Goal: Information Seeking & Learning: Learn about a topic

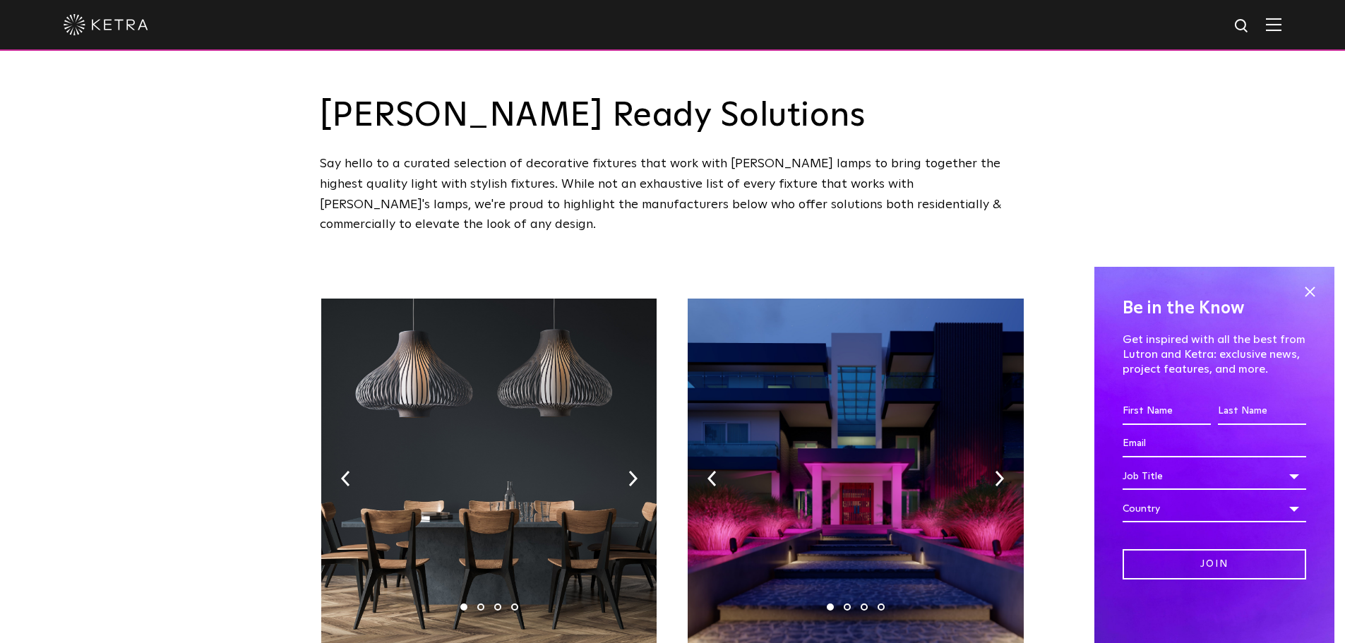
click at [1282, 28] on img at bounding box center [1274, 24] width 16 height 13
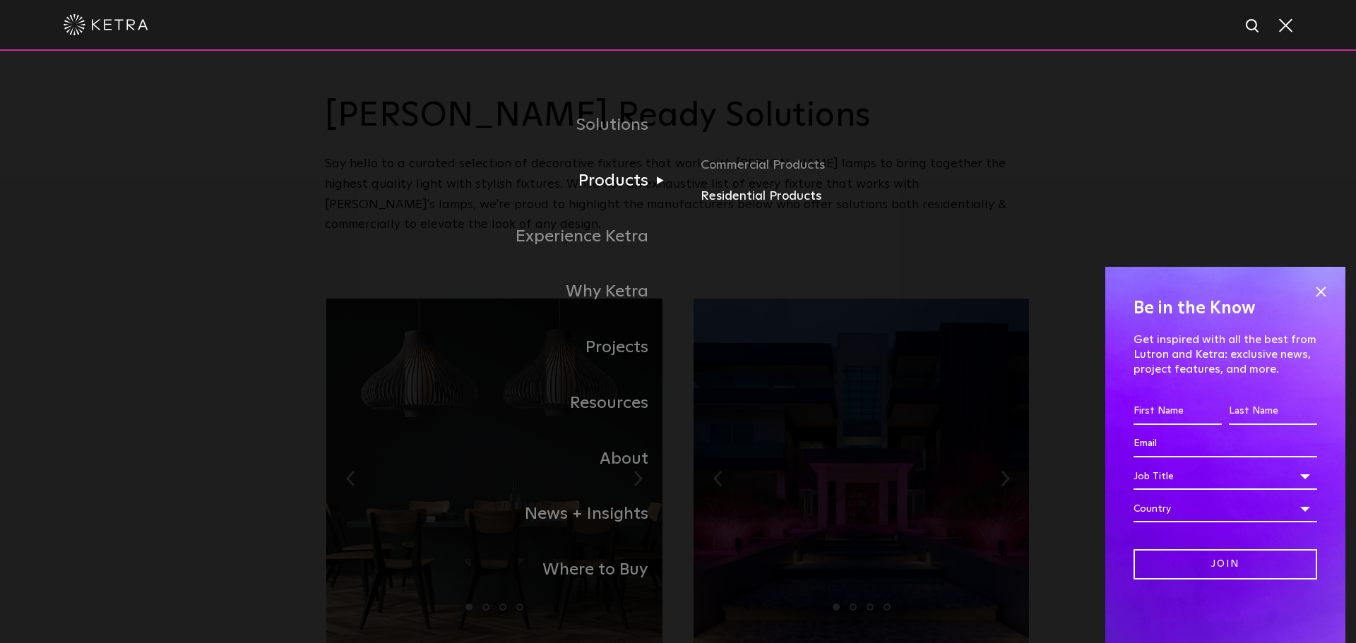
click at [767, 194] on link "Residential Products" at bounding box center [865, 196] width 330 height 20
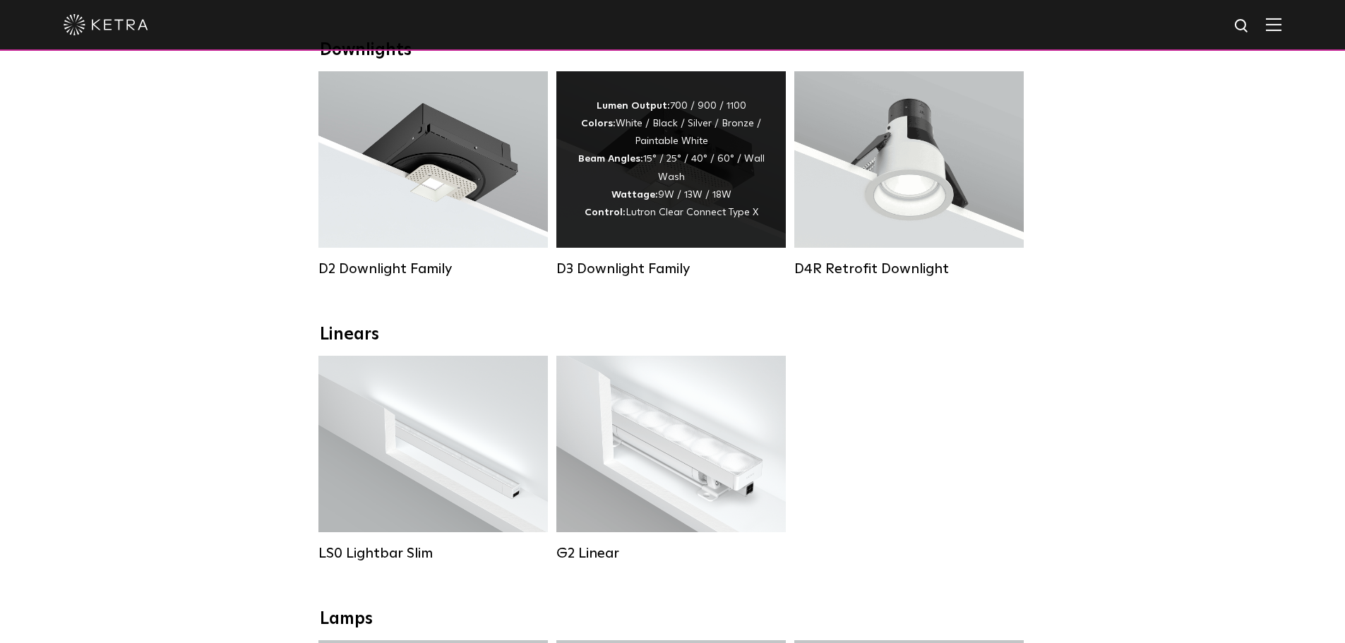
scroll to position [282, 0]
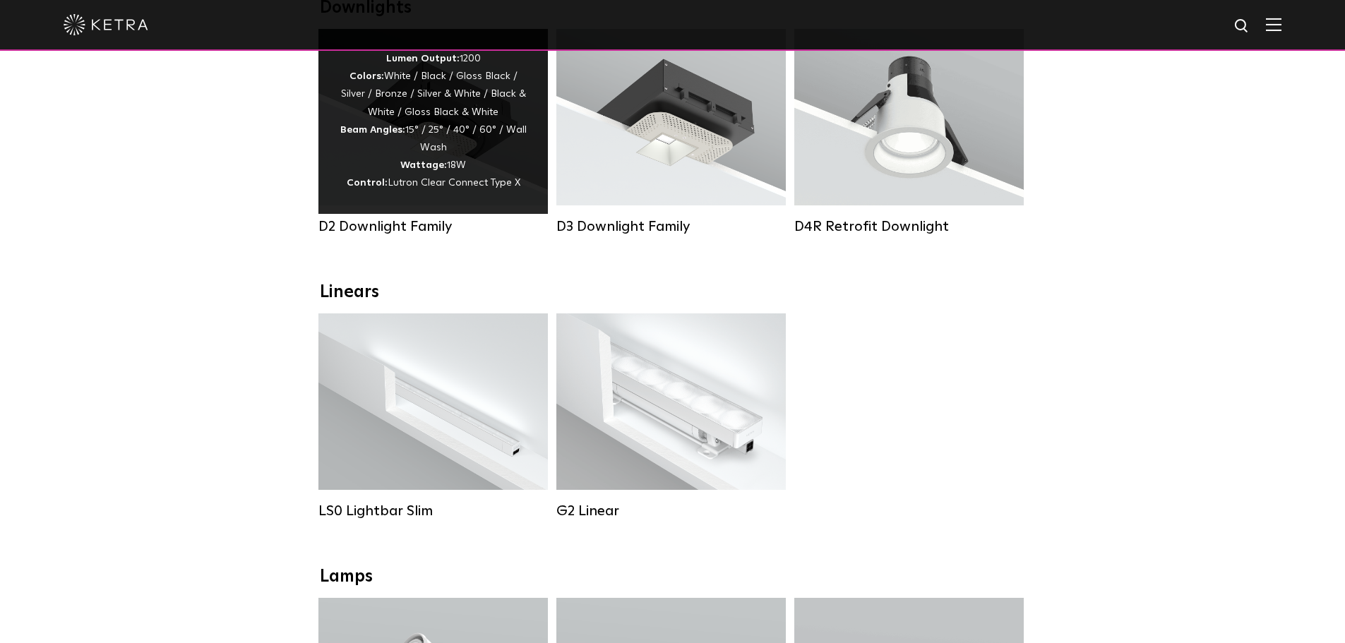
click at [470, 152] on div "Lumen Output: 1200 Colors: White / Black / Gloss Black / Silver / Bronze / Silv…" at bounding box center [433, 121] width 187 height 143
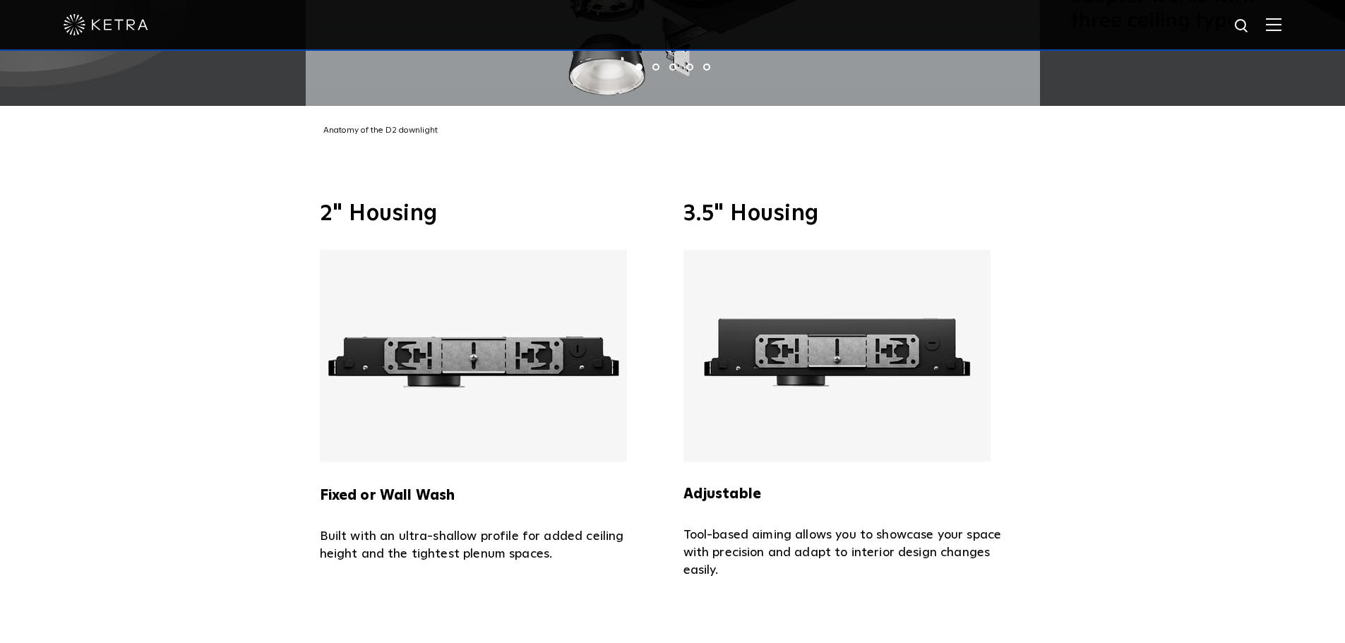
scroll to position [3107, 0]
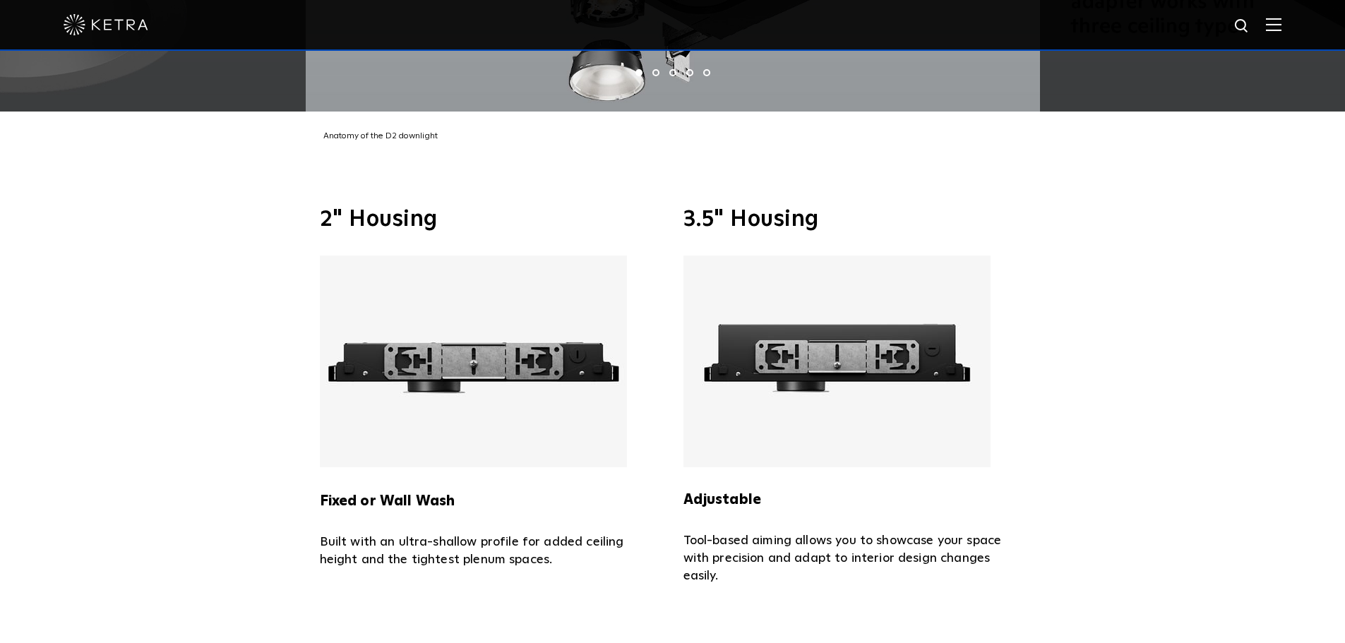
click at [474, 341] on img at bounding box center [473, 362] width 307 height 212
click at [433, 378] on img at bounding box center [473, 362] width 307 height 212
click at [410, 467] on h5 "Fixed or Wall Wash" at bounding box center [491, 489] width 342 height 45
click at [443, 208] on h3 "2" Housing" at bounding box center [491, 219] width 342 height 23
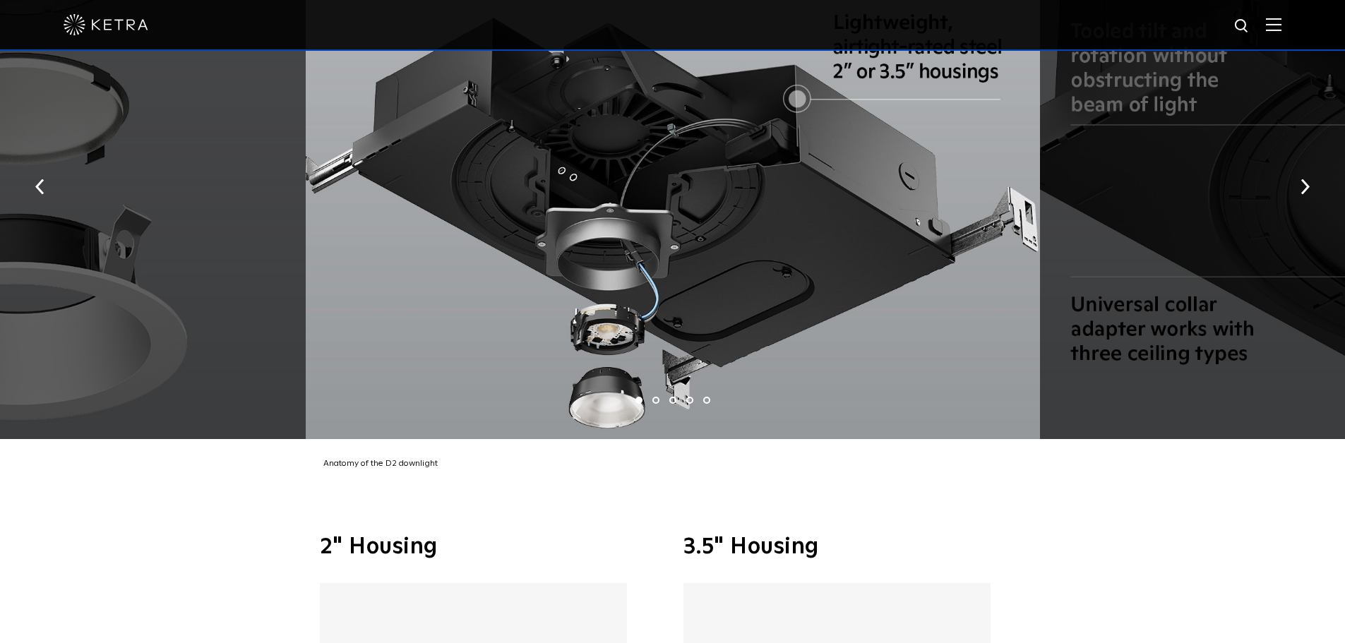
scroll to position [2754, 0]
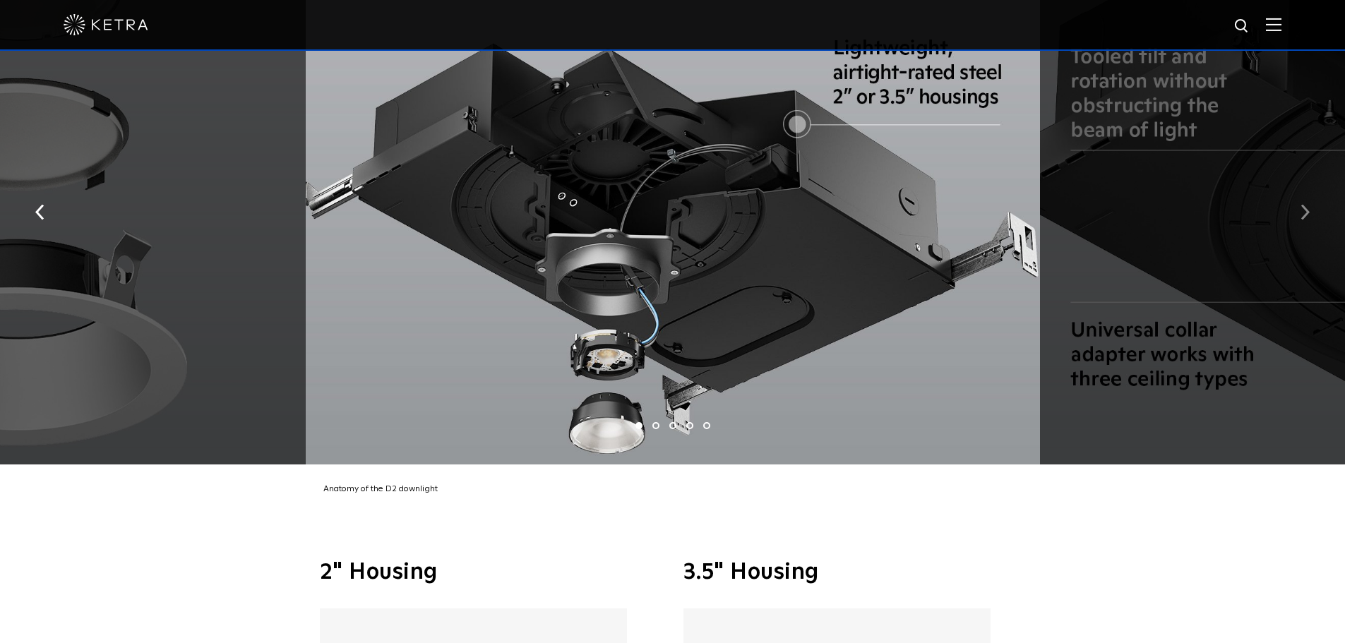
click at [1299, 200] on button "button" at bounding box center [1305, 210] width 30 height 49
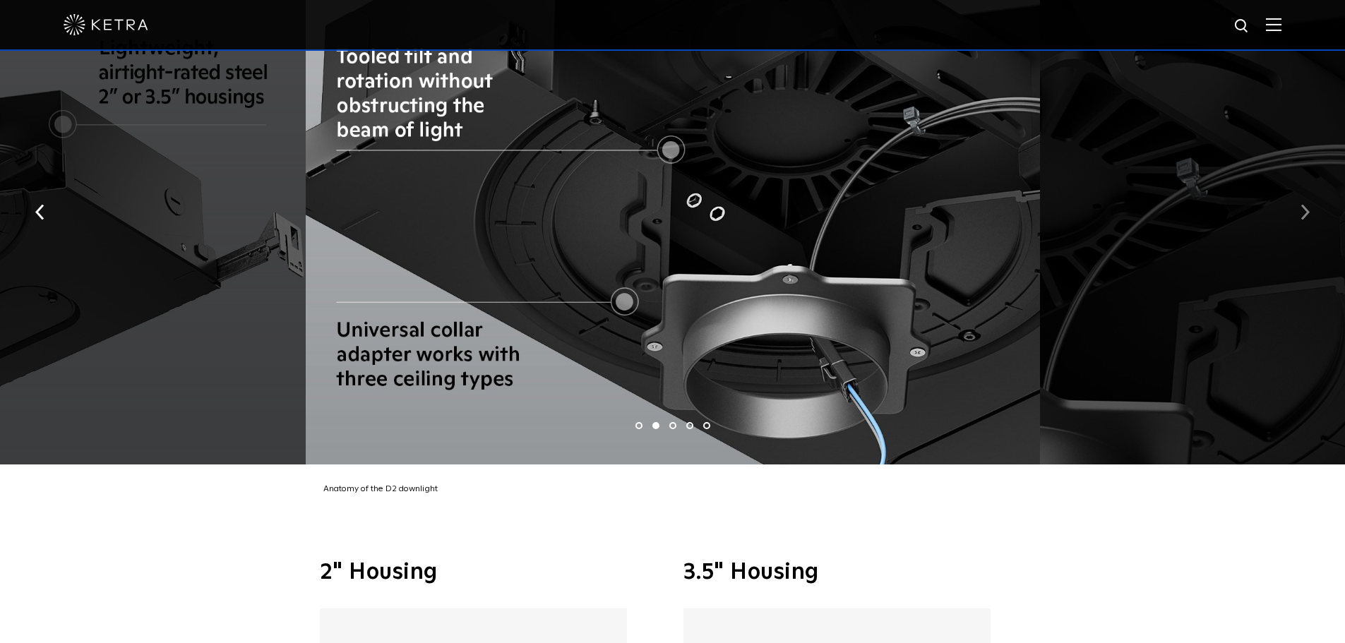
click at [1299, 200] on button "button" at bounding box center [1305, 210] width 30 height 49
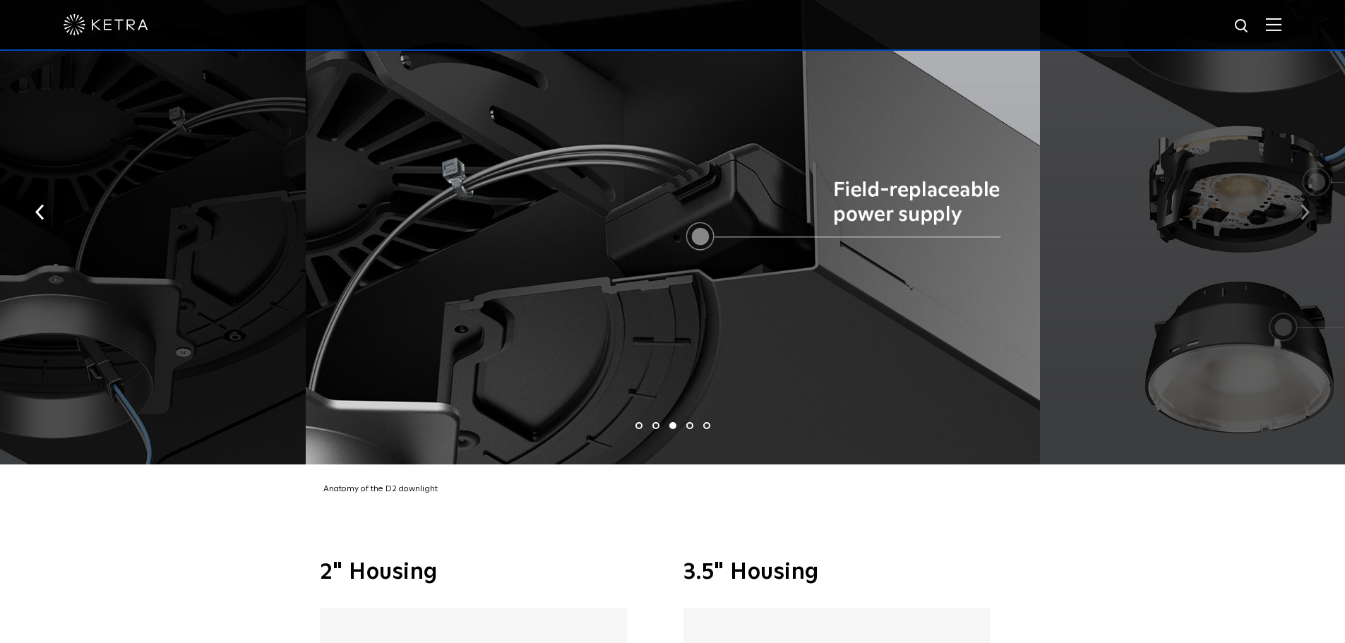
click at [1299, 200] on button "button" at bounding box center [1305, 210] width 30 height 49
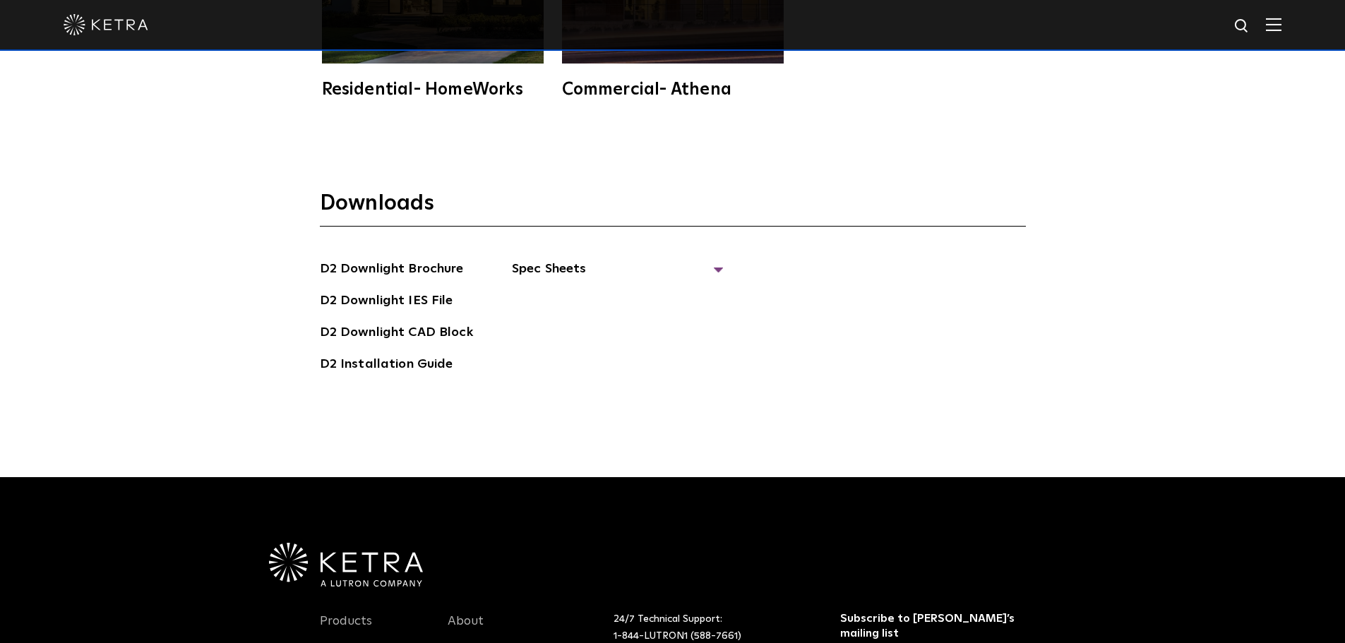
scroll to position [4096, 0]
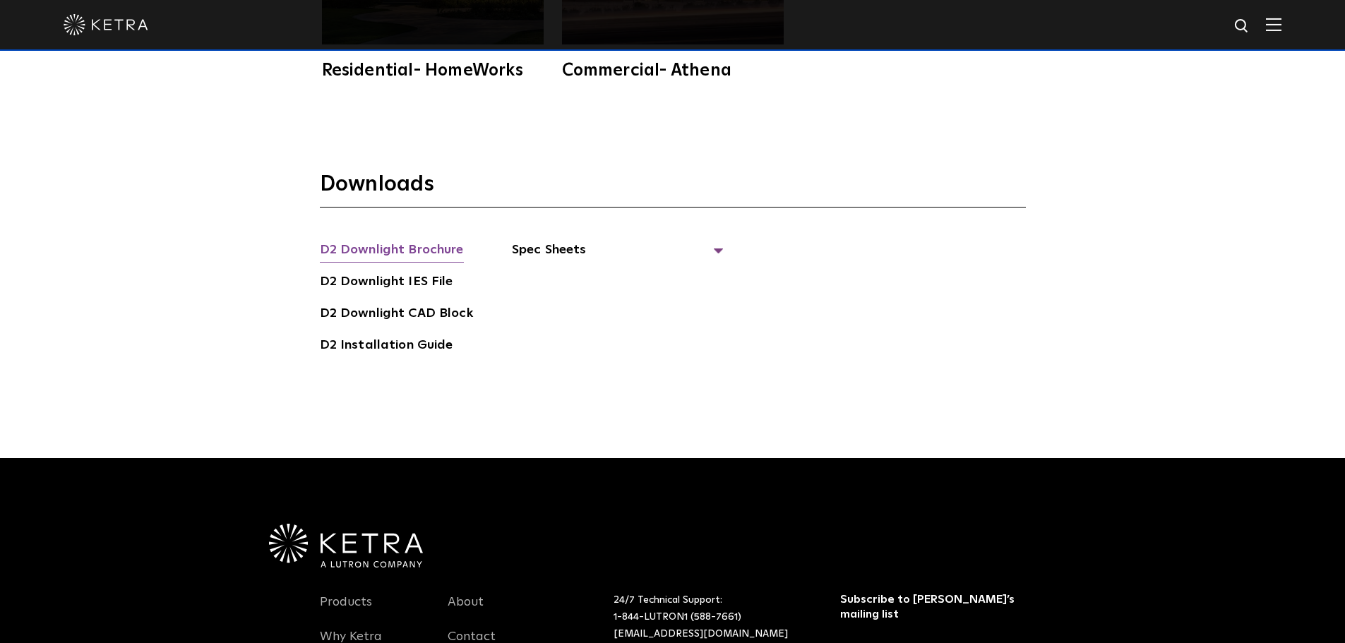
click at [419, 240] on link "D2 Downlight Brochure" at bounding box center [392, 251] width 144 height 23
click at [598, 240] on span "Spec Sheets" at bounding box center [618, 255] width 212 height 31
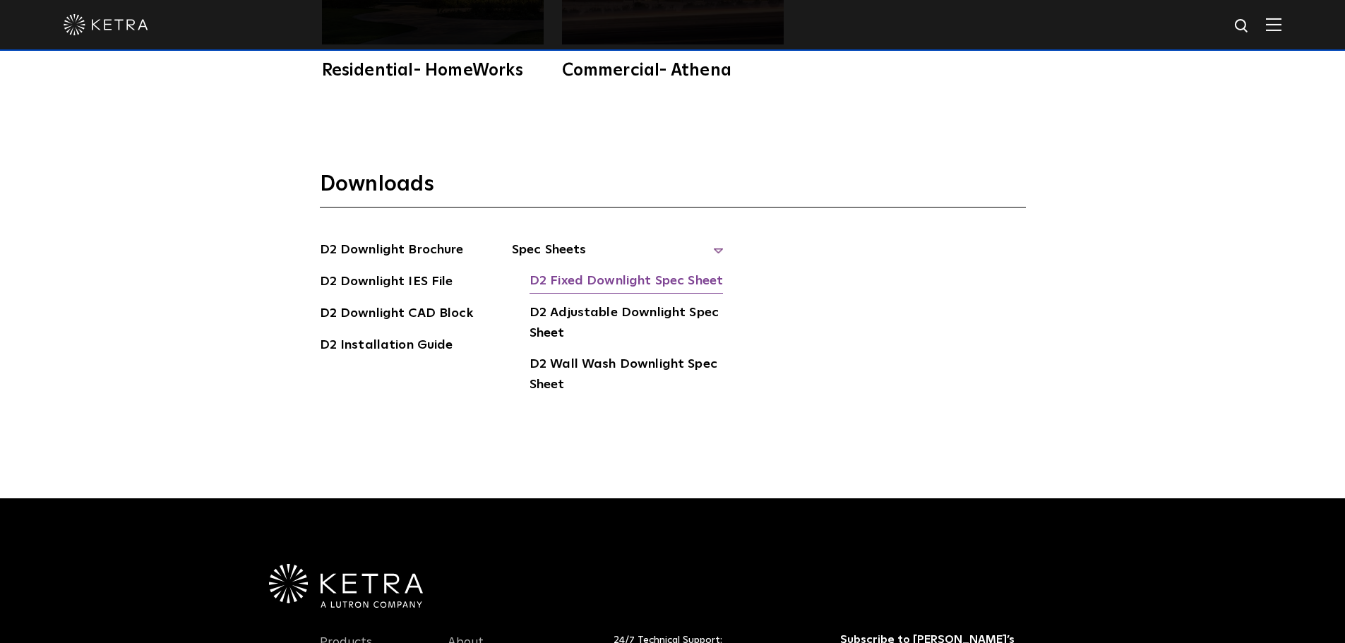
click at [597, 271] on link "D2 Fixed Downlight Spec Sheet" at bounding box center [626, 282] width 193 height 23
